Goal: Navigation & Orientation: Go to known website

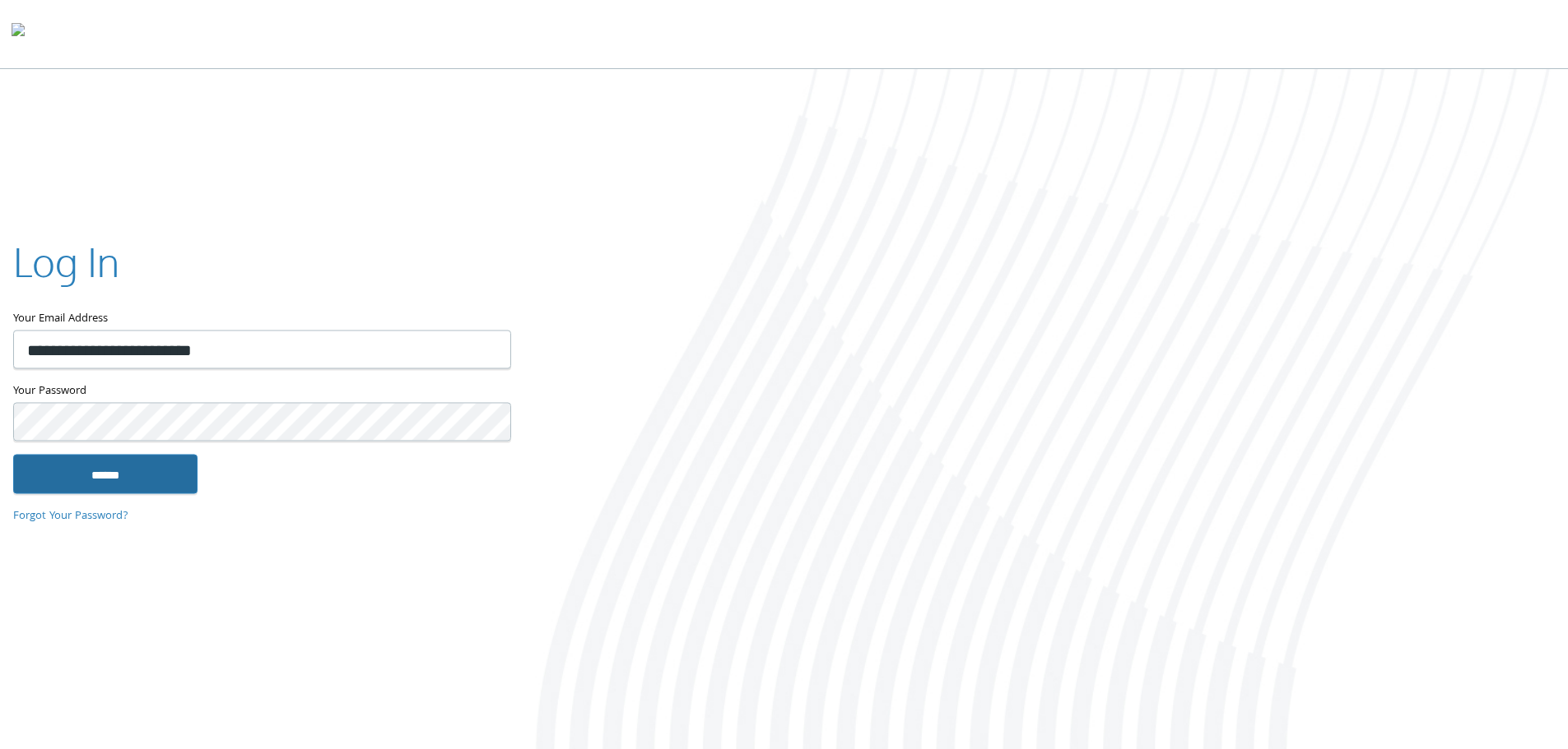
click at [115, 469] on input "******" at bounding box center [106, 474] width 185 height 39
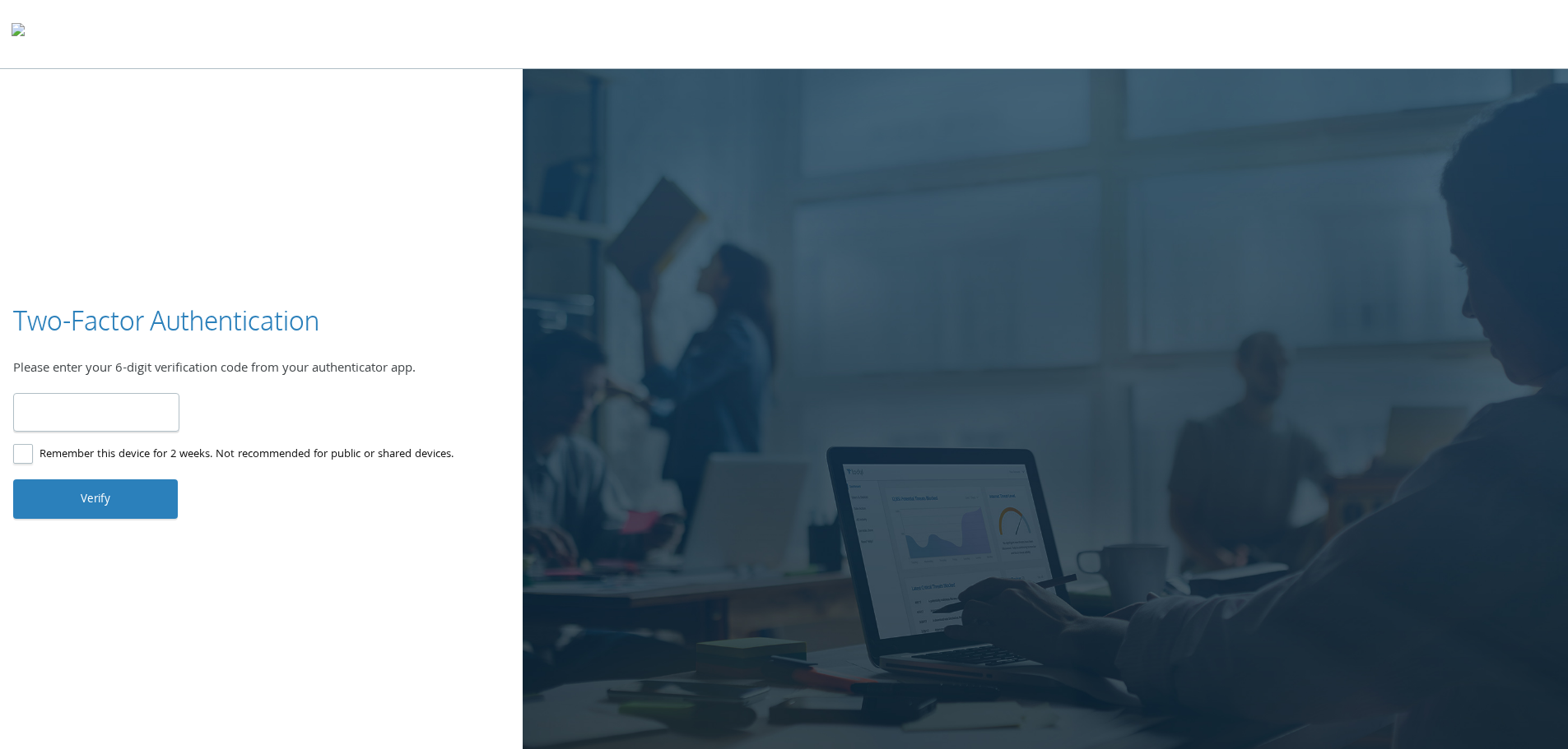
click at [84, 406] on input "number" at bounding box center [96, 412] width 166 height 39
click at [141, 412] on input "number" at bounding box center [96, 412] width 166 height 39
type input "******"
